Goal: Task Accomplishment & Management: Use online tool/utility

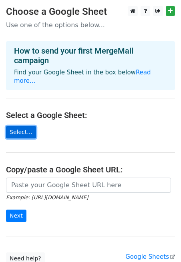
click at [16, 126] on link "Select..." at bounding box center [21, 132] width 30 height 12
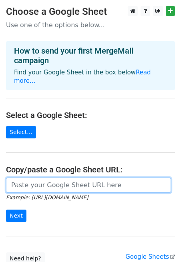
click at [45, 179] on input "url" at bounding box center [88, 185] width 165 height 15
paste input "Thân chào <<name>>, Lời đầu tiên, Liên Chi hội Các Chương trình Đào tạo Chất lư…"
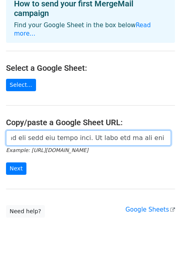
scroll to position [54, 0]
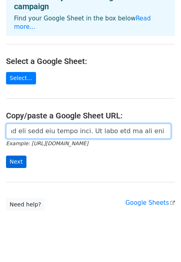
type input "Thân chào <<name>>, Lời đầu tiên, Liên Chi hội Các Chương trình Đào tạo Chất lư…"
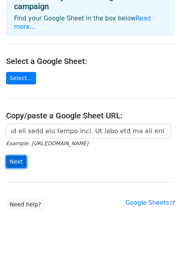
scroll to position [0, 0]
click at [23, 156] on input "Next" at bounding box center [16, 162] width 20 height 12
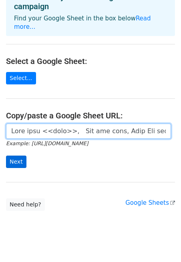
scroll to position [0, 2877]
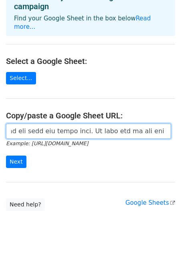
click at [68, 124] on input "url" at bounding box center [88, 131] width 165 height 15
paste input "https://docs.google.com/spreadsheets/d/13xSbFgcpxNyPolzo-cJjqjKcQc6X0IFqyyCEIM3…"
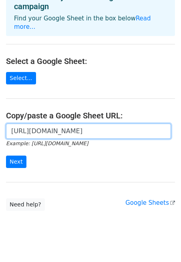
scroll to position [0, 171]
type input "https://docs.google.com/spreadsheets/d/13xSbFgcpxNyPolzo-cJjqjKcQc6X0IFqyyCEIM3…"
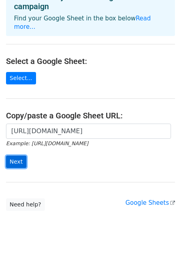
click at [13, 157] on input "Next" at bounding box center [16, 162] width 20 height 12
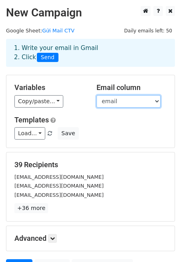
click at [147, 96] on select "name email" at bounding box center [128, 101] width 64 height 12
click at [96, 95] on select "name email" at bounding box center [128, 101] width 64 height 12
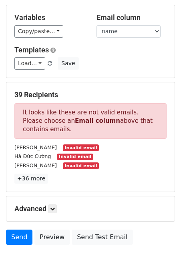
scroll to position [71, 0]
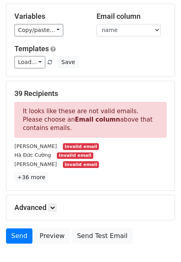
click at [75, 120] on strong "Email column" at bounding box center [97, 119] width 45 height 7
click at [88, 120] on strong "Email column" at bounding box center [97, 119] width 45 height 7
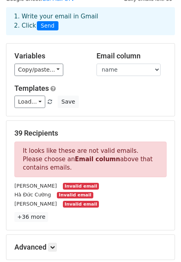
scroll to position [0, 0]
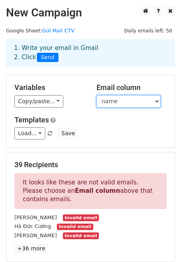
click at [123, 105] on select "name email" at bounding box center [128, 101] width 64 height 12
select select "email"
click at [96, 95] on select "name email" at bounding box center [128, 101] width 64 height 12
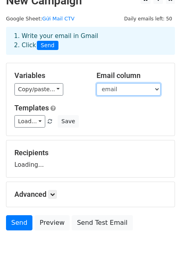
scroll to position [30, 0]
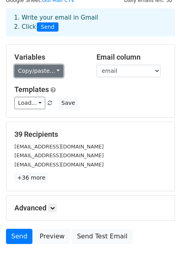
click at [50, 73] on link "Copy/paste..." at bounding box center [38, 71] width 49 height 12
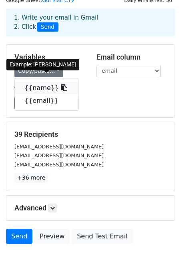
click at [46, 89] on link "{{name}}" at bounding box center [46, 88] width 63 height 13
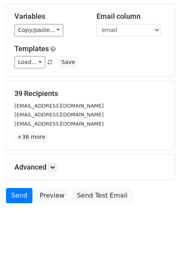
scroll to position [80, 0]
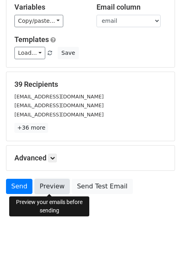
click at [51, 185] on link "Preview" at bounding box center [51, 186] width 35 height 15
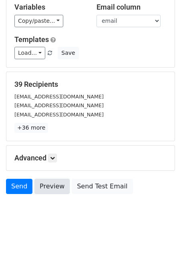
click at [55, 187] on link "Preview" at bounding box center [51, 186] width 35 height 15
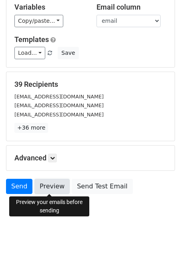
click at [52, 191] on link "Preview" at bounding box center [51, 186] width 35 height 15
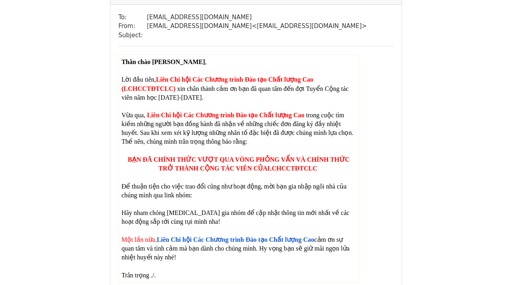
scroll to position [1019, 0]
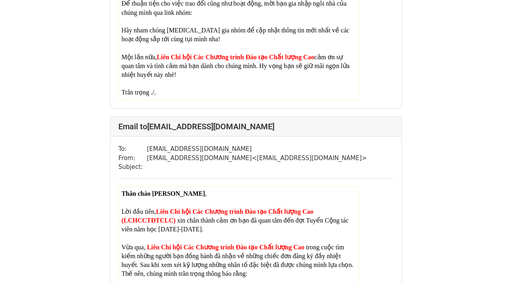
scroll to position [4124, 0]
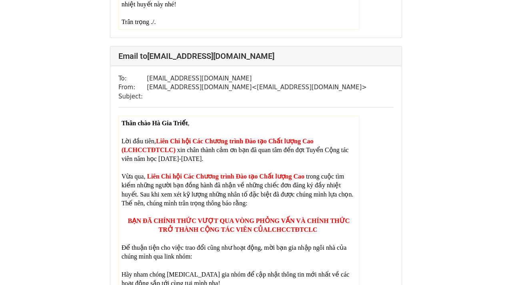
click at [308, 153] on span "Liên Chi hội Các Chương trình Đào tạo Chất lượng Cao ( LCHCCTĐTCLC )" at bounding box center [219, 146] width 195 height 16
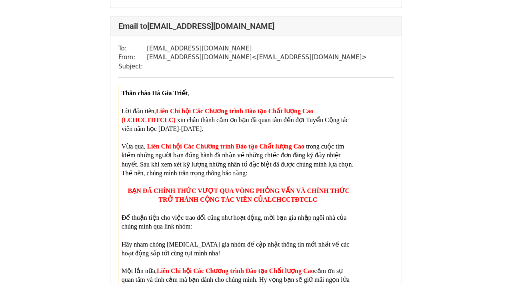
scroll to position [4153, 0]
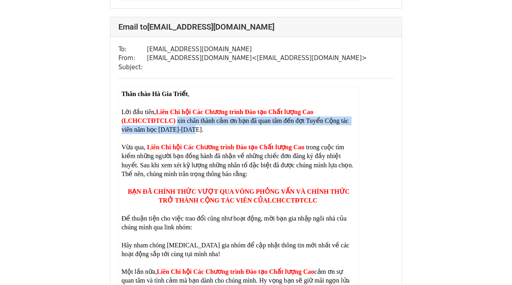
drag, startPoint x: 178, startPoint y: 168, endPoint x: 189, endPoint y: 179, distance: 15.6
click at [189, 134] on p "Lời đầu tiên, Liên Chi hội Các Chương trình Đào tạo Chất lượng Cao ( LCHCCTĐTCL…" at bounding box center [239, 121] width 235 height 26
drag, startPoint x: 122, startPoint y: 168, endPoint x: 177, endPoint y: 175, distance: 55.3
click at [177, 134] on p "Lời đầu tiên, Liên Chi hội Các Chương trình Đào tạo Chất lượng Cao ( LCHCCTĐTCL…" at bounding box center [239, 121] width 235 height 26
copy p "( LCHCCTĐTCLC ) xin chân thành cảm ơn bạn đã quan tâm đến đợt Tuyển Cộng tác vi…"
